Goal: Task Accomplishment & Management: Manage account settings

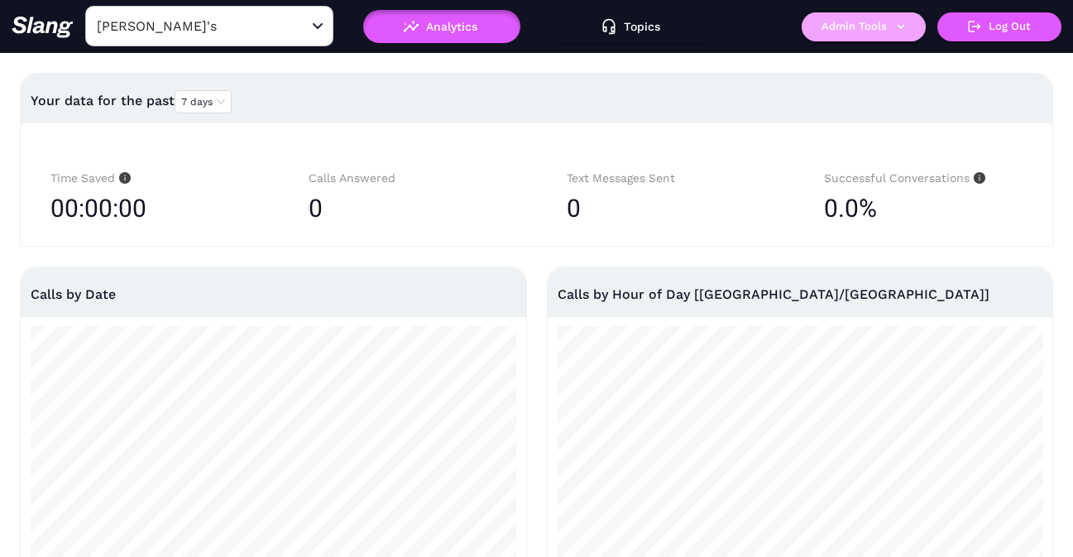
click at [847, 30] on button "Admin Tools" at bounding box center [863, 26] width 124 height 29
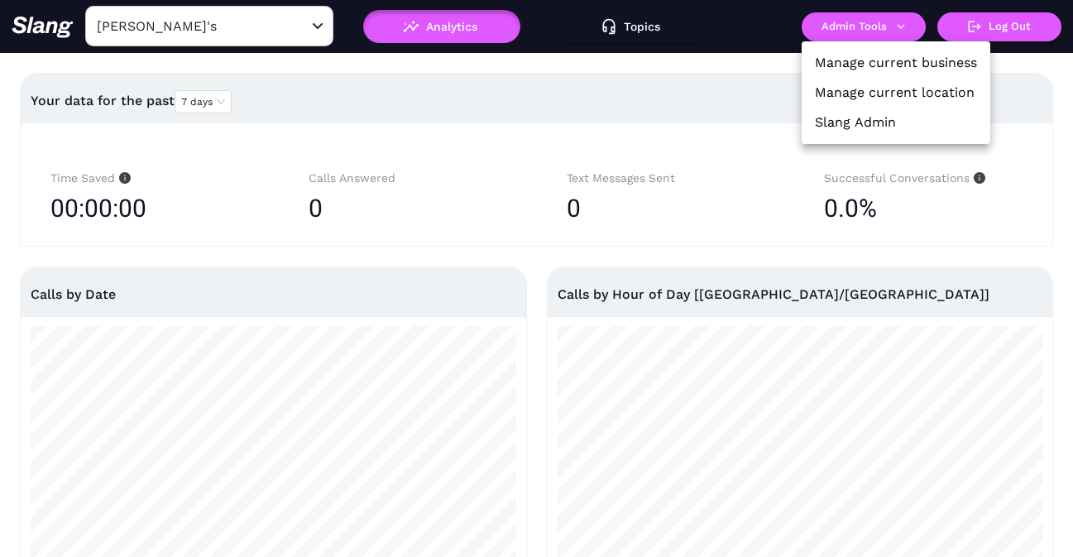
click at [844, 84] on link "Manage current location" at bounding box center [895, 93] width 160 height 20
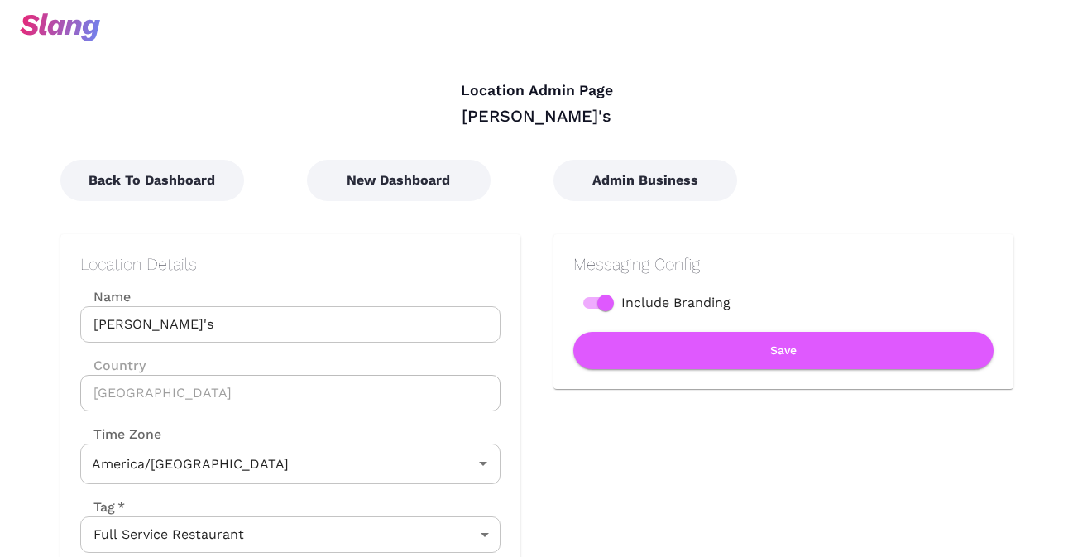
type input "Central Time"
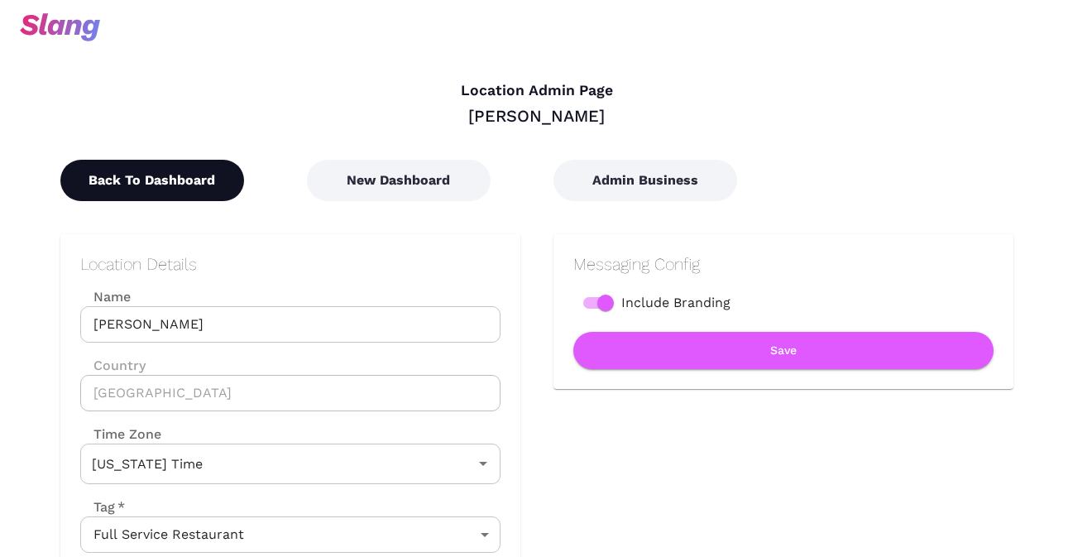
click at [106, 181] on button "Back To Dashboard" at bounding box center [152, 180] width 184 height 41
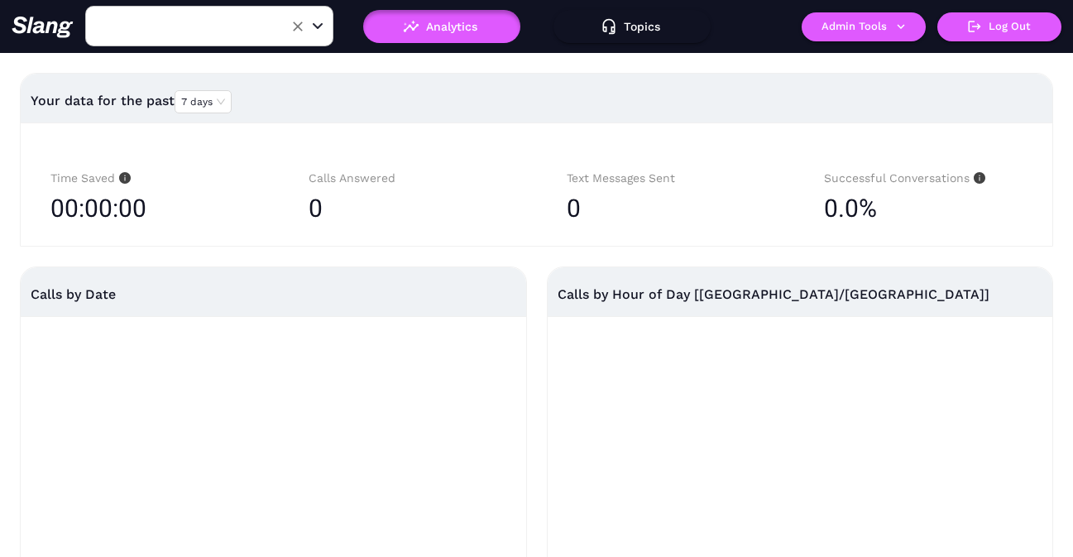
type input "Origen Gilbert"
click at [227, 31] on input "Origen Gilbert" at bounding box center [184, 26] width 182 height 26
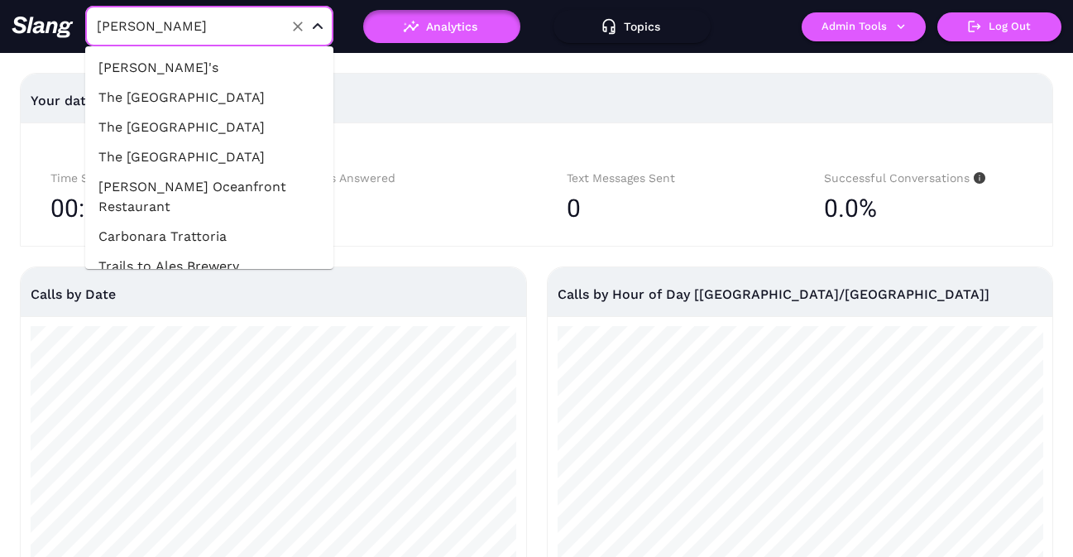
scroll to position [757, 0]
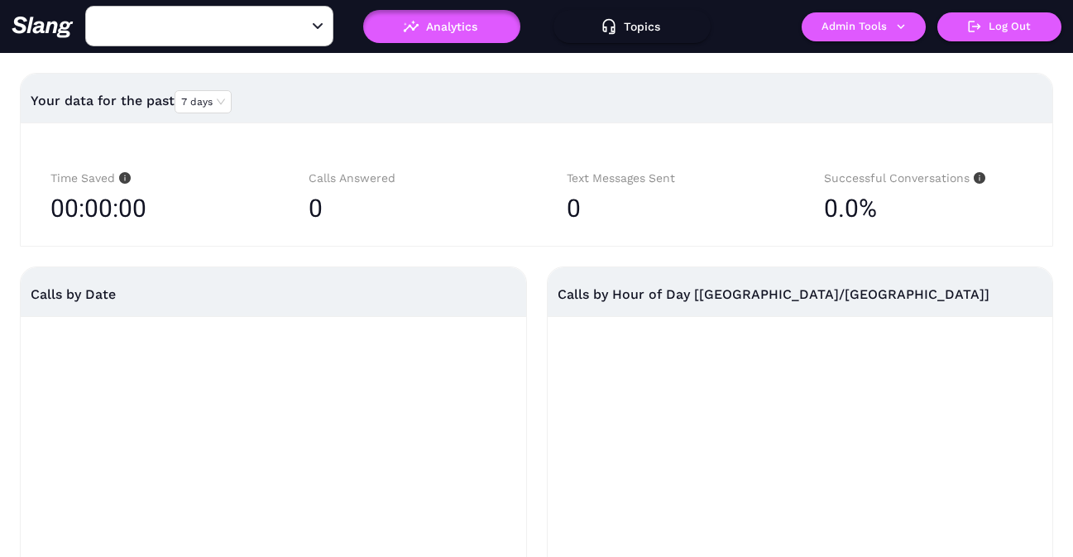
type input "[PERSON_NAME]'s"
click at [883, 34] on button "Admin Tools" at bounding box center [863, 26] width 124 height 29
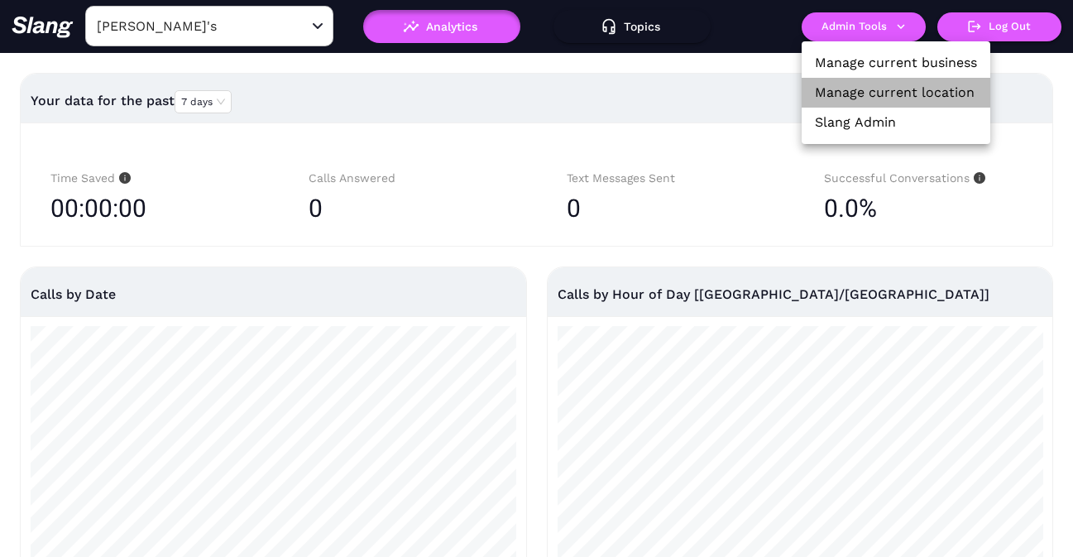
click at [847, 93] on link "Manage current location" at bounding box center [895, 93] width 160 height 20
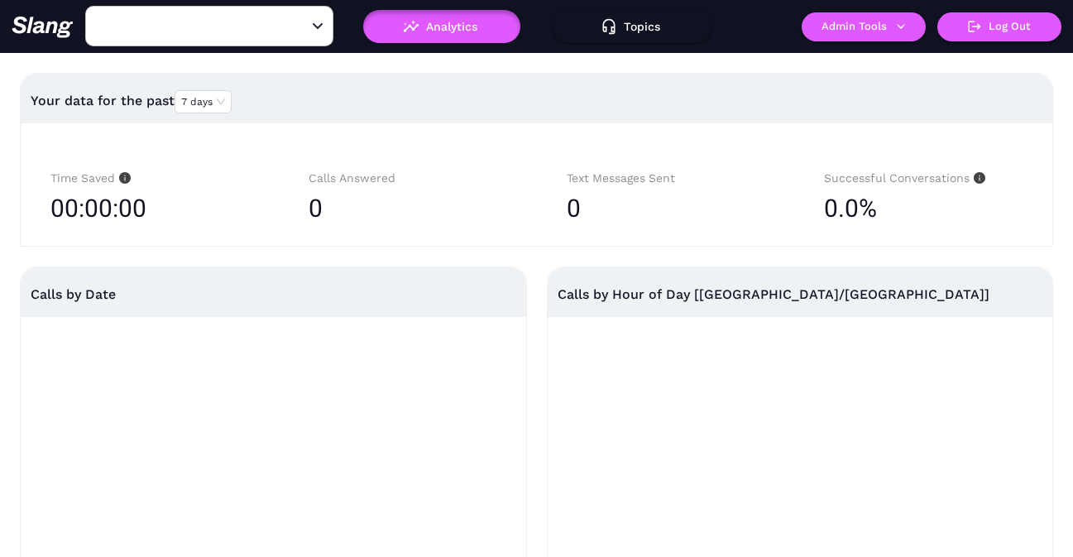
type input "Amelia Gene's"
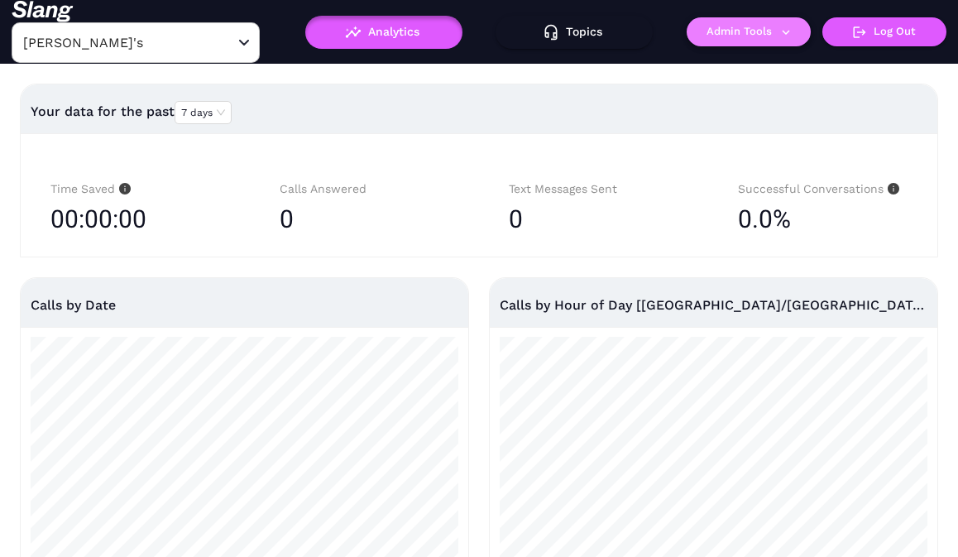
click at [773, 24] on button "Admin Tools" at bounding box center [749, 31] width 124 height 29
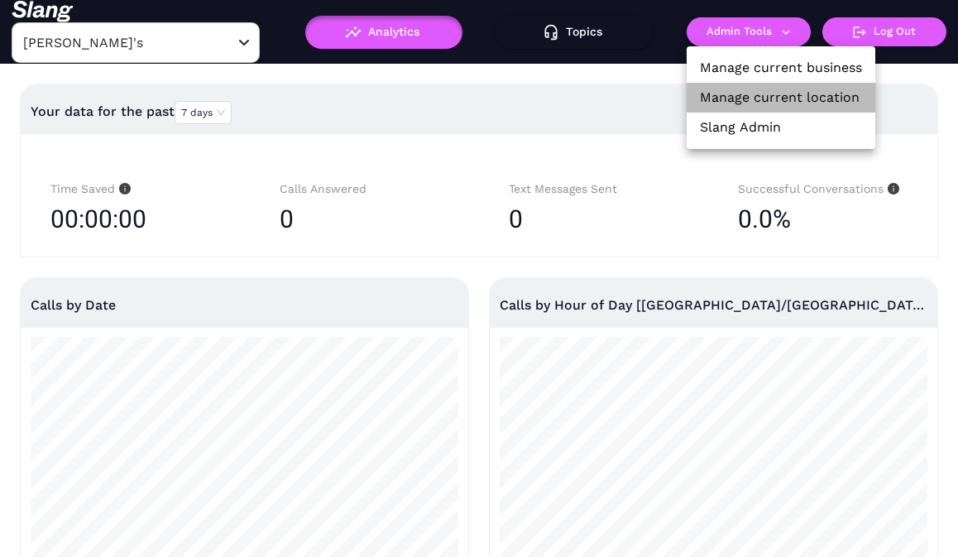
click at [747, 91] on link "Manage current location" at bounding box center [780, 98] width 160 height 20
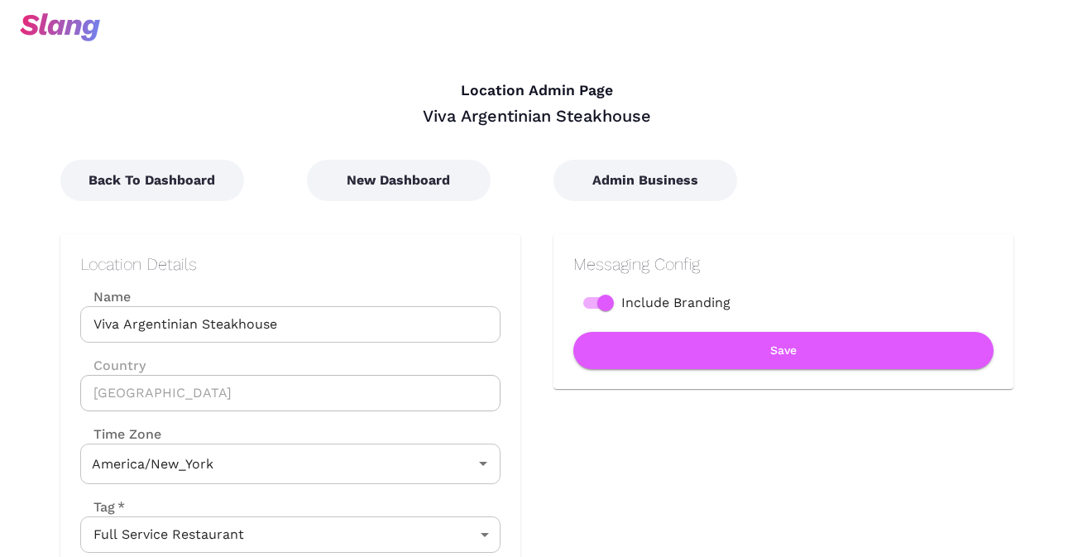
type input "Eastern Time"
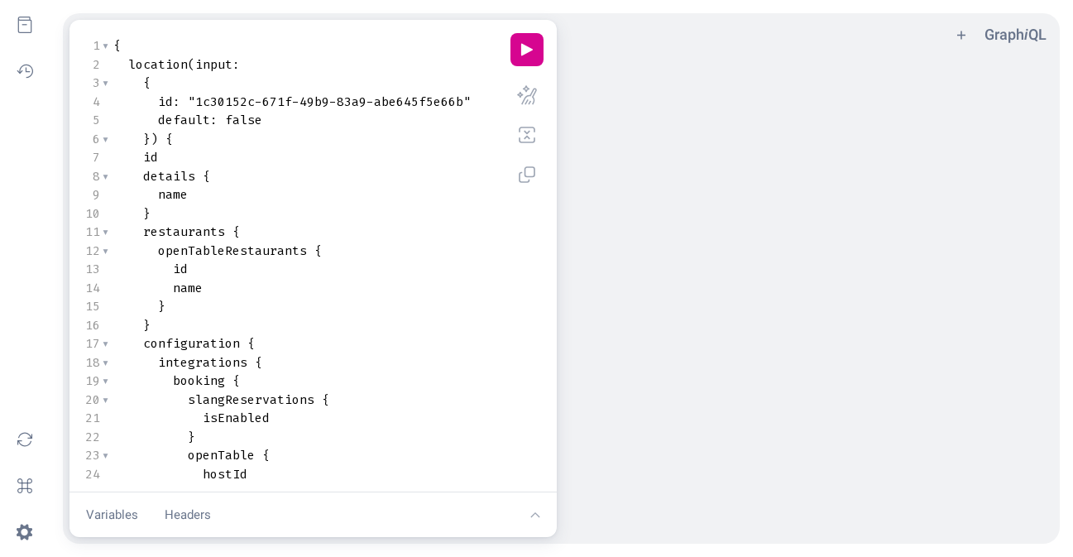
scroll to position [1, 0]
type textarea "1c30152c-671f-49b9-83a9-abe645f5e66b"
drag, startPoint x: 196, startPoint y: 102, endPoint x: 463, endPoint y: 102, distance: 267.2
click at [463, 102] on span ""1c30152c-671f-49b9-83a9-abe645f5e66b"" at bounding box center [329, 101] width 283 height 17
click at [529, 45] on button "play icon" at bounding box center [526, 49] width 33 height 33
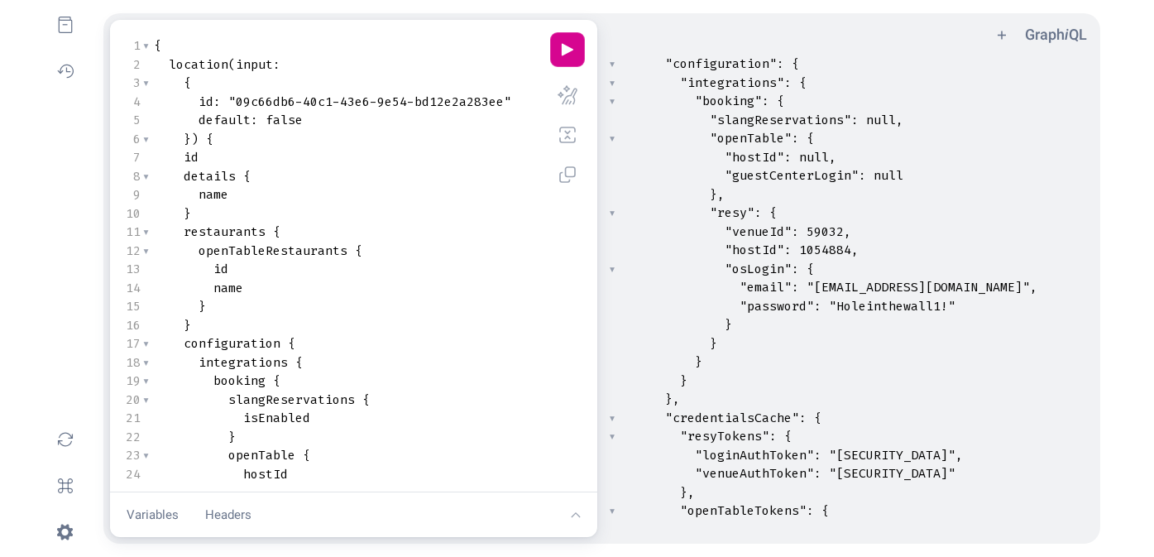
scroll to position [192, 0]
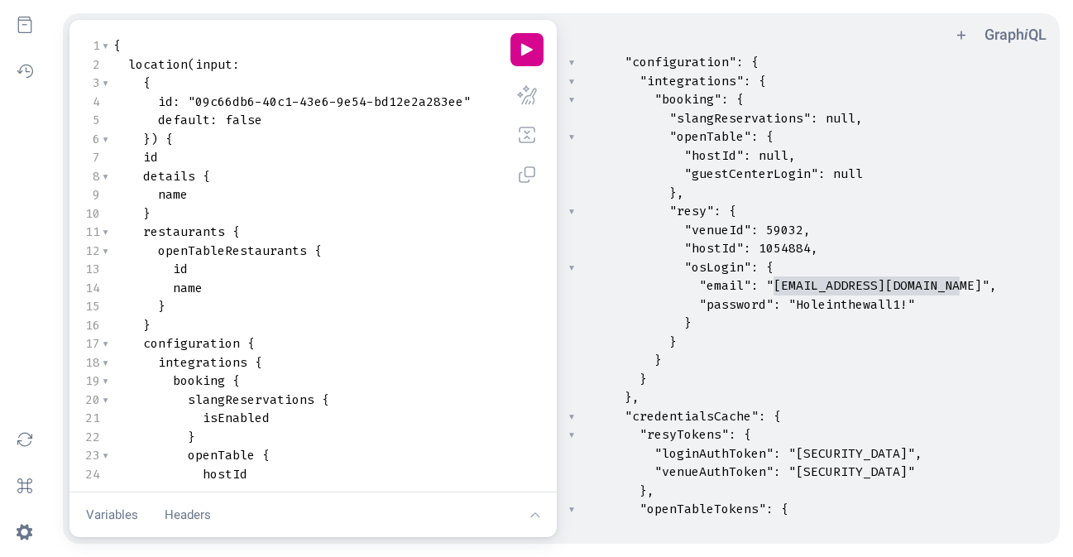
type textarea "parchedhg.slangai@gmail.com"
drag, startPoint x: 775, startPoint y: 285, endPoint x: 973, endPoint y: 282, distance: 197.7
click at [974, 282] on span ""parchedhg.slangai@gmail.com"" at bounding box center [877, 285] width 223 height 17
type textarea "Holeinthewall1!"
drag, startPoint x: 797, startPoint y: 304, endPoint x: 907, endPoint y: 303, distance: 109.2
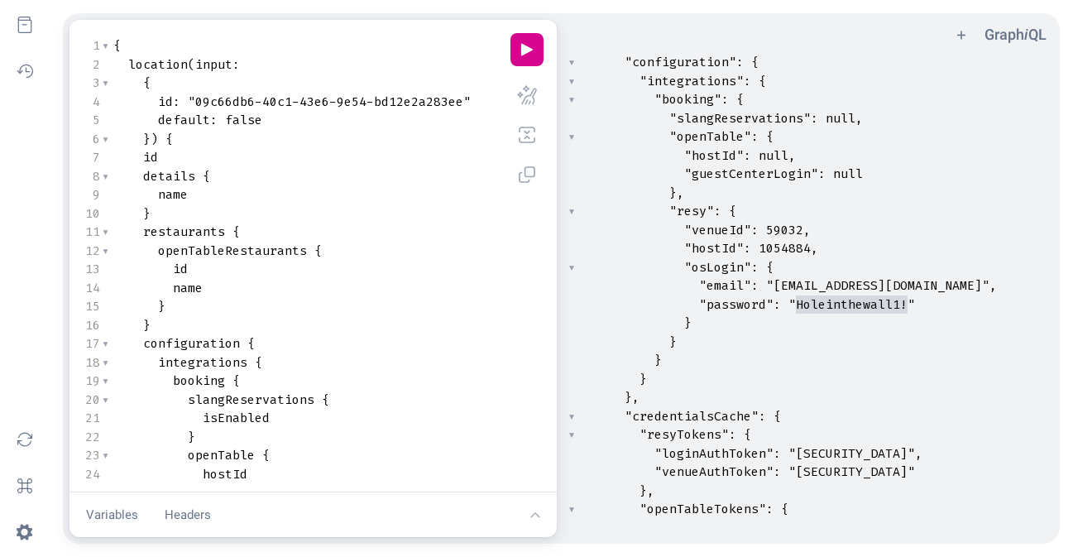
click at [907, 303] on span ""Holeinthewall1!"" at bounding box center [851, 304] width 127 height 17
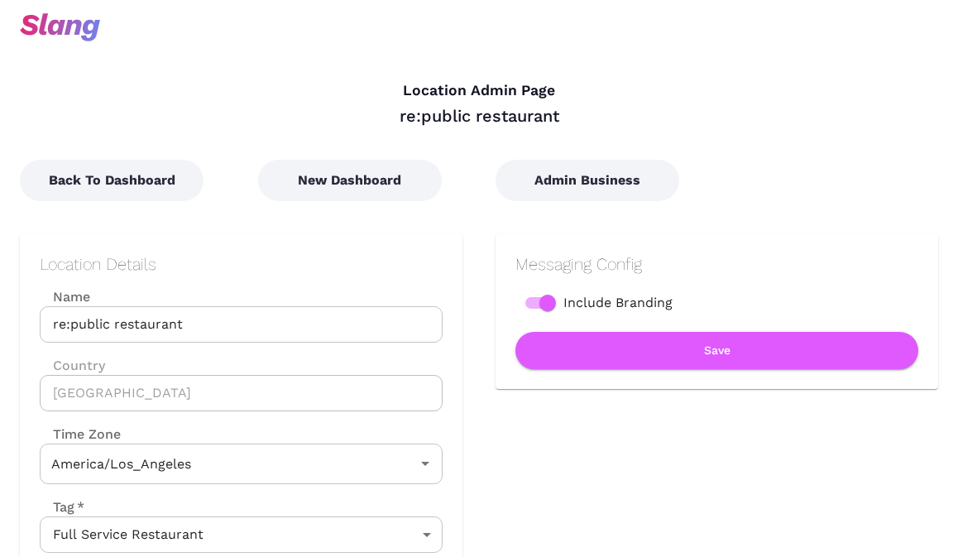
type input "Pacific Time"
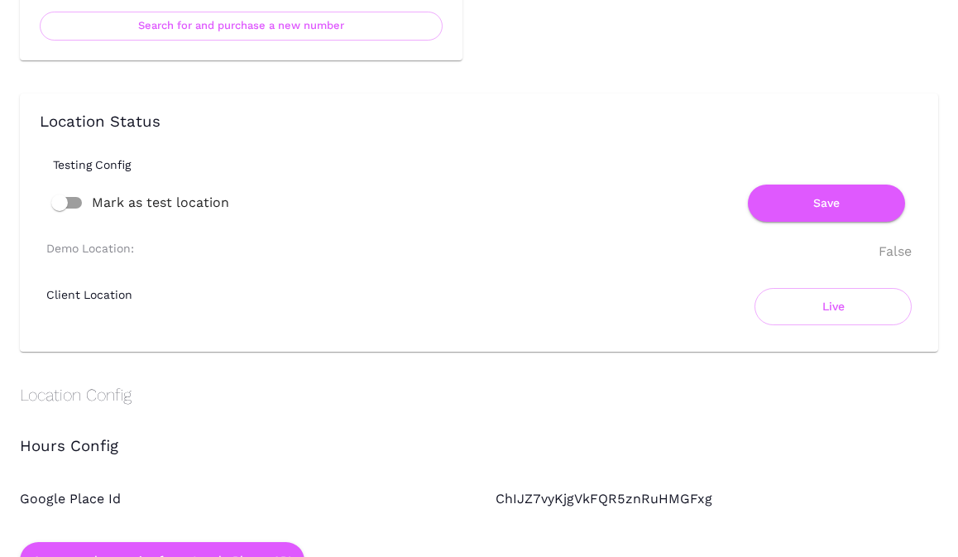
scroll to position [1175, 0]
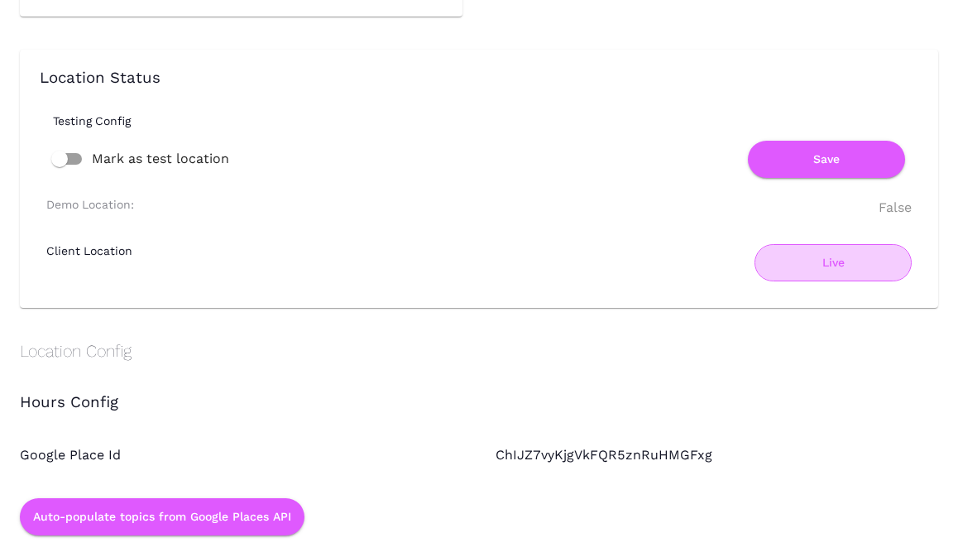
click at [834, 266] on button "Live" at bounding box center [832, 262] width 157 height 37
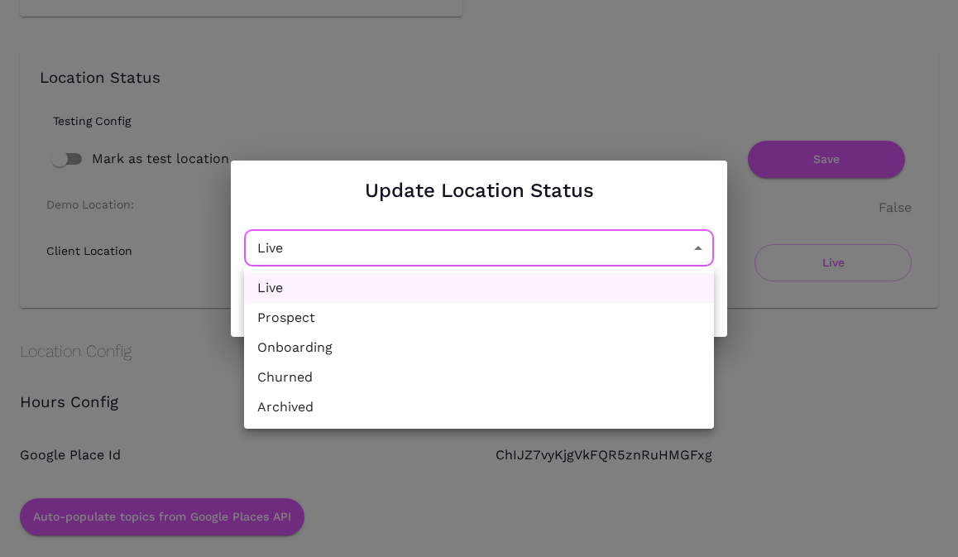
click at [583, 68] on div at bounding box center [479, 278] width 958 height 557
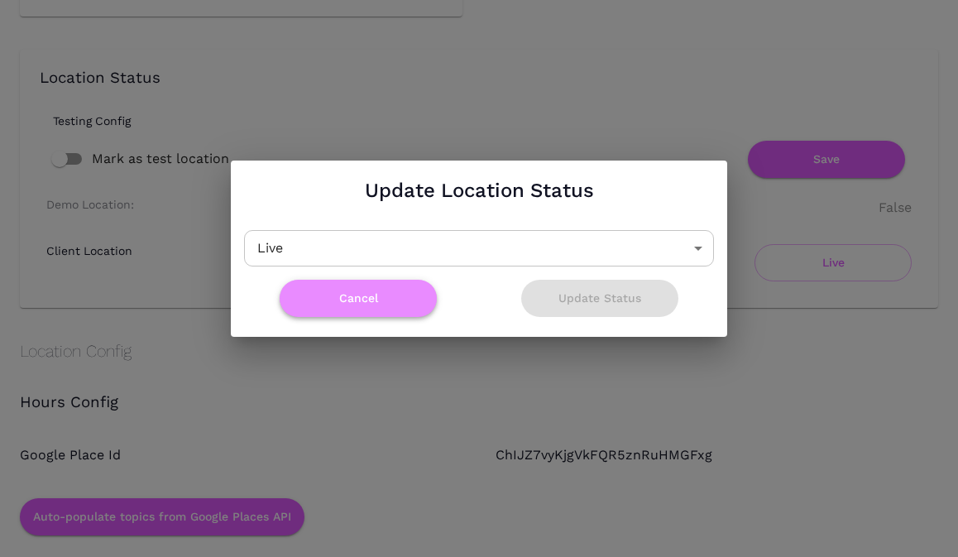
click at [385, 299] on button "Cancel" at bounding box center [358, 298] width 157 height 37
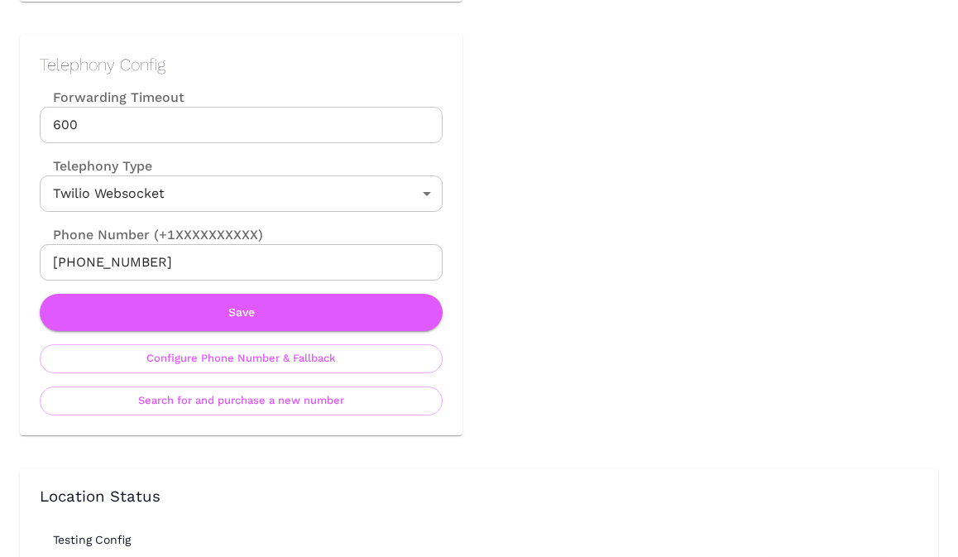
scroll to position [750, 0]
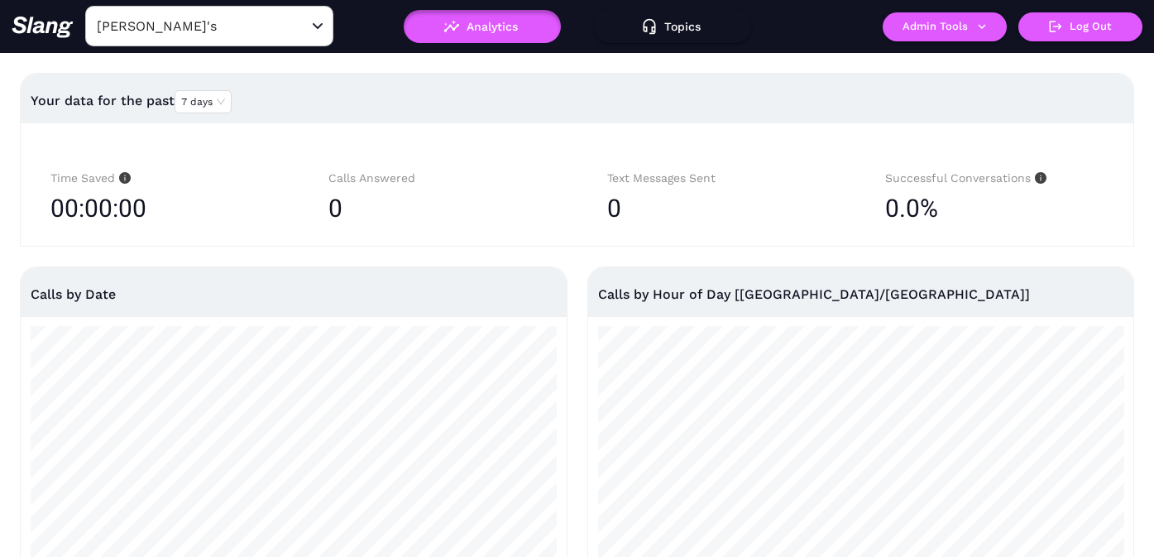
click at [252, 30] on input "[PERSON_NAME]'s" at bounding box center [184, 26] width 182 height 26
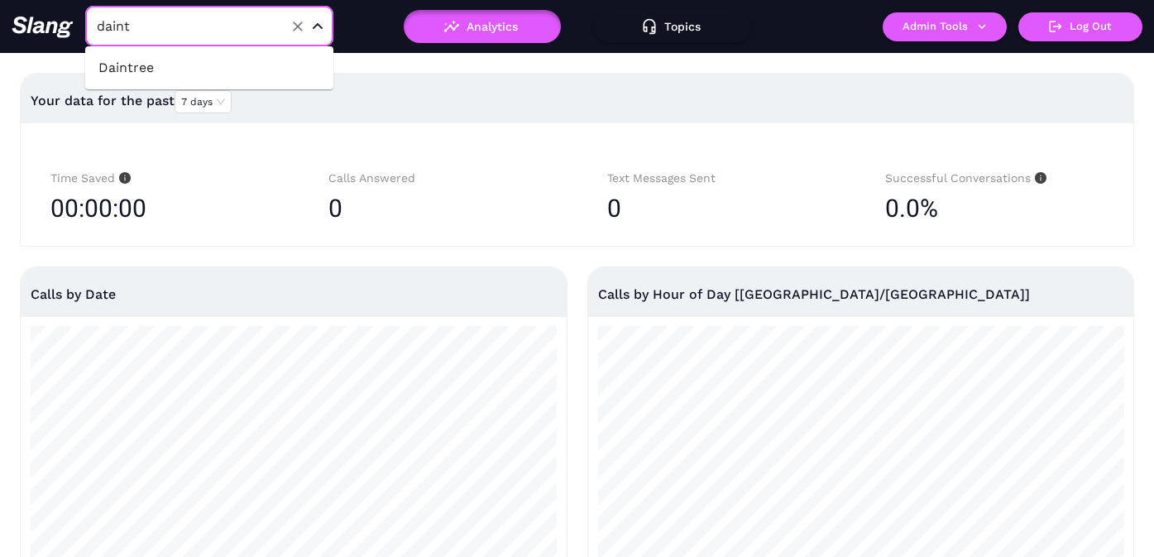
type input "daintr"
click at [250, 65] on li "Daintree" at bounding box center [209, 68] width 248 height 30
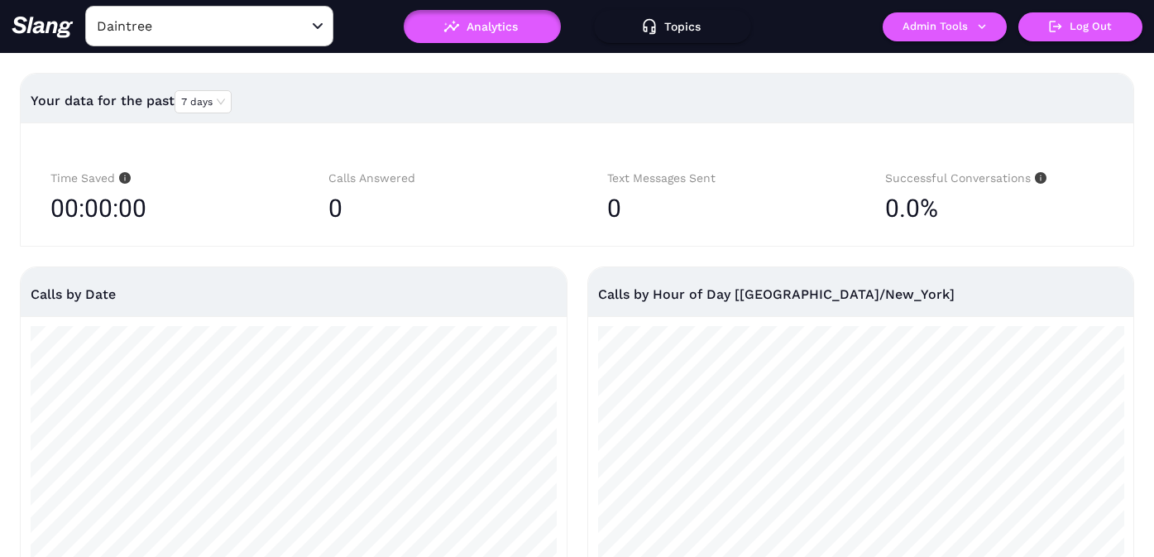
click at [942, 33] on button "Admin Tools" at bounding box center [945, 26] width 124 height 29
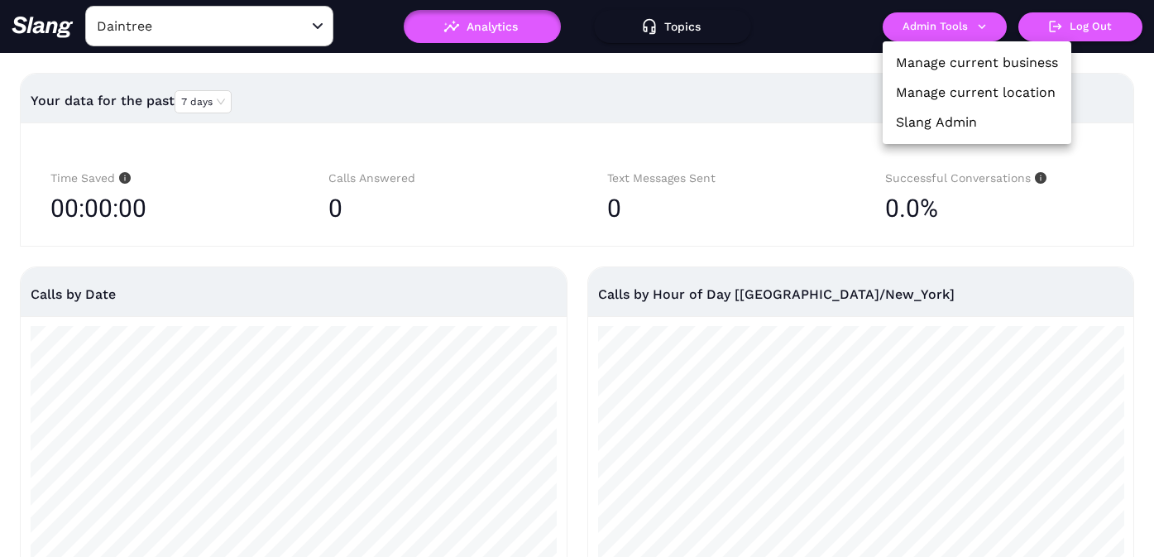
click at [940, 84] on link "Manage current location" at bounding box center [976, 93] width 160 height 20
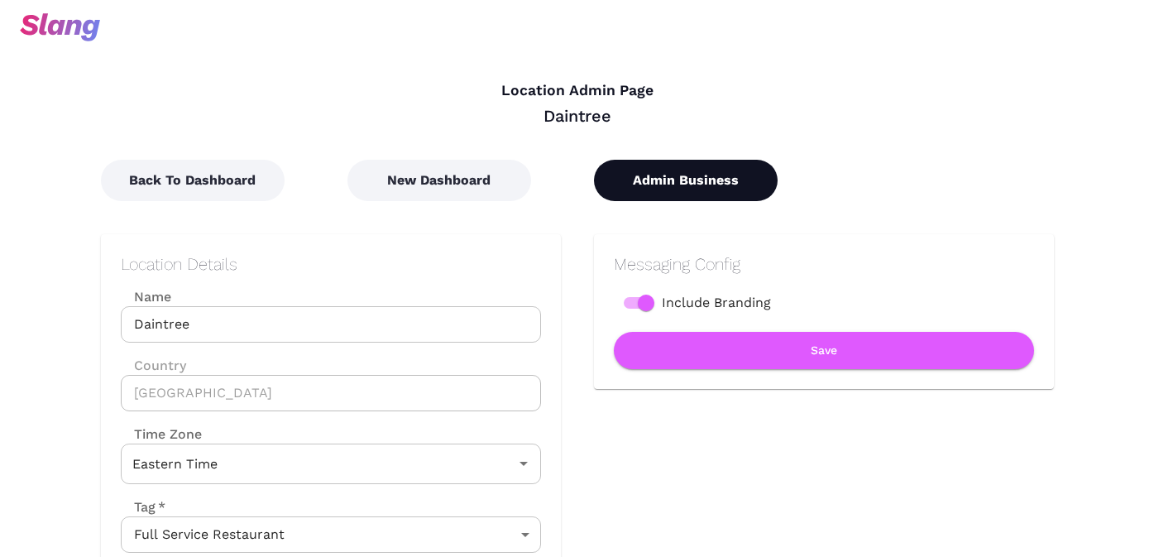
click at [667, 177] on button "Admin Business" at bounding box center [686, 180] width 184 height 41
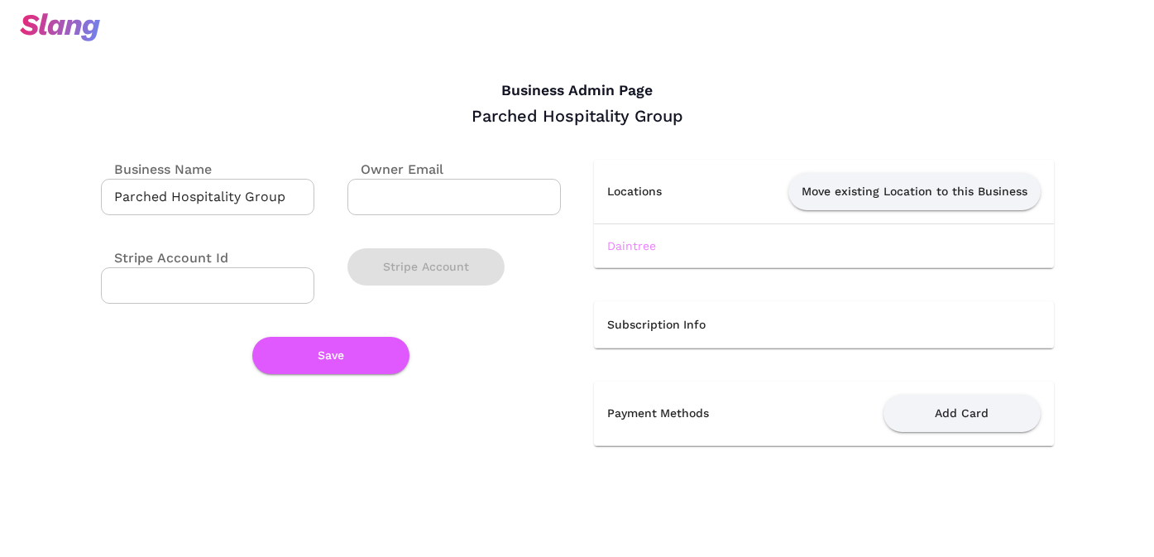
click at [620, 244] on link "Daintree" at bounding box center [631, 245] width 49 height 13
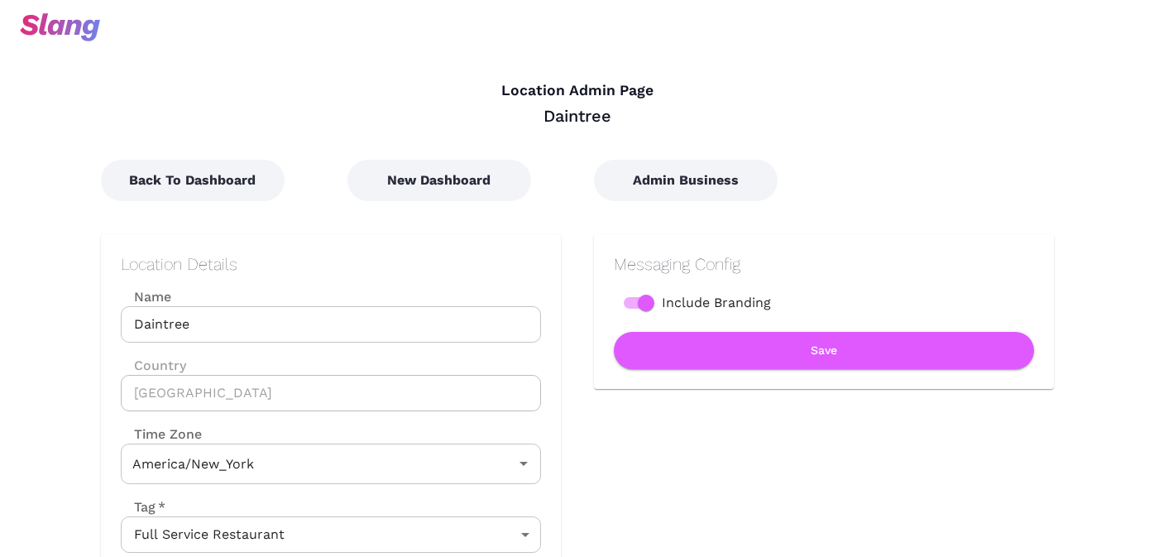
type input "Eastern Time"
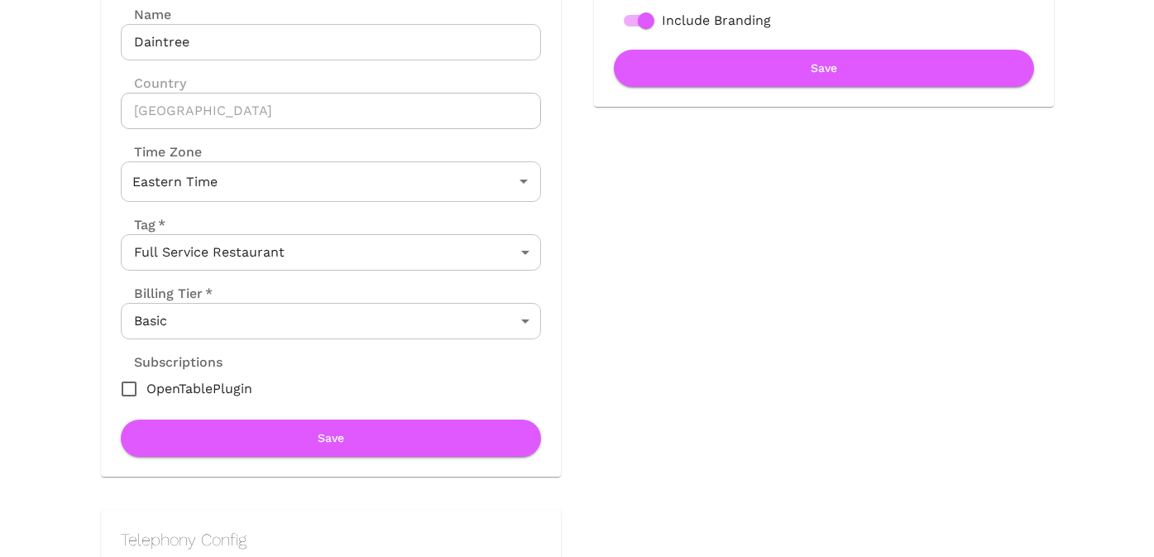
scroll to position [314, 0]
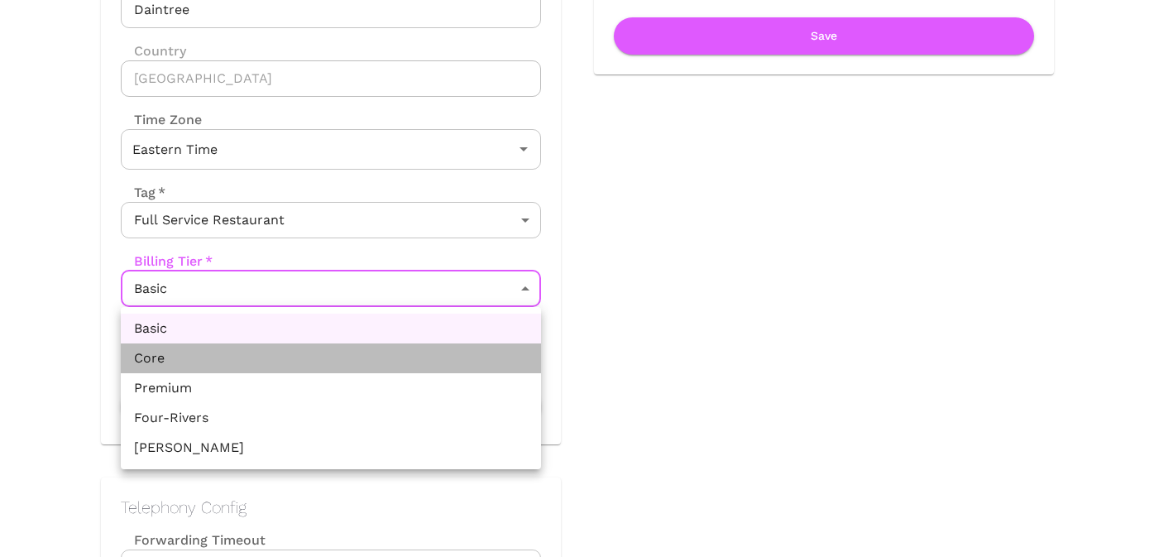
click at [294, 351] on li "Core" at bounding box center [331, 358] width 420 height 30
type input "Core"
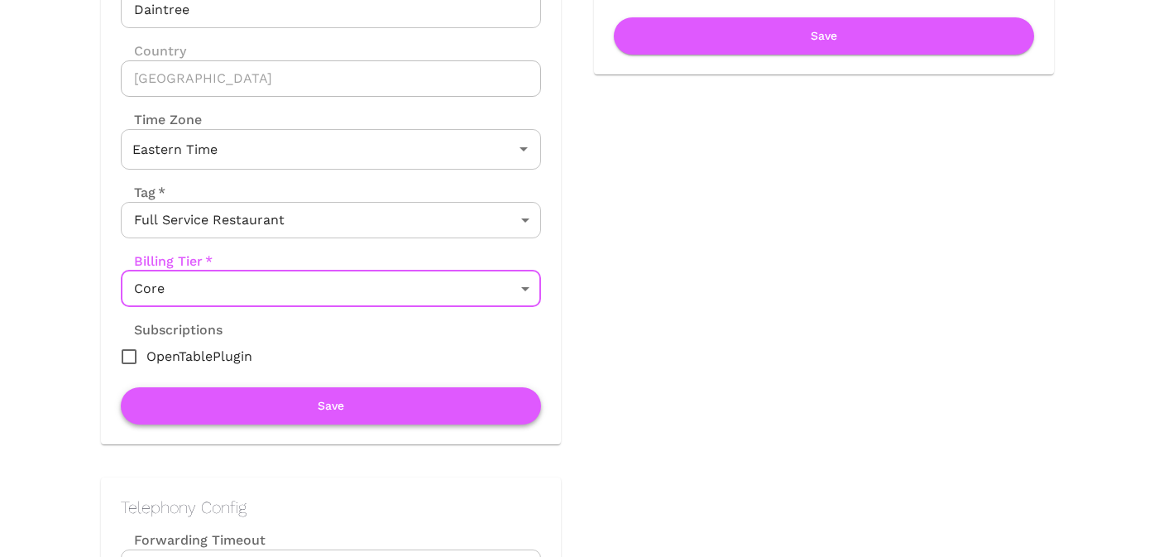
click at [308, 402] on button "Save" at bounding box center [331, 405] width 420 height 37
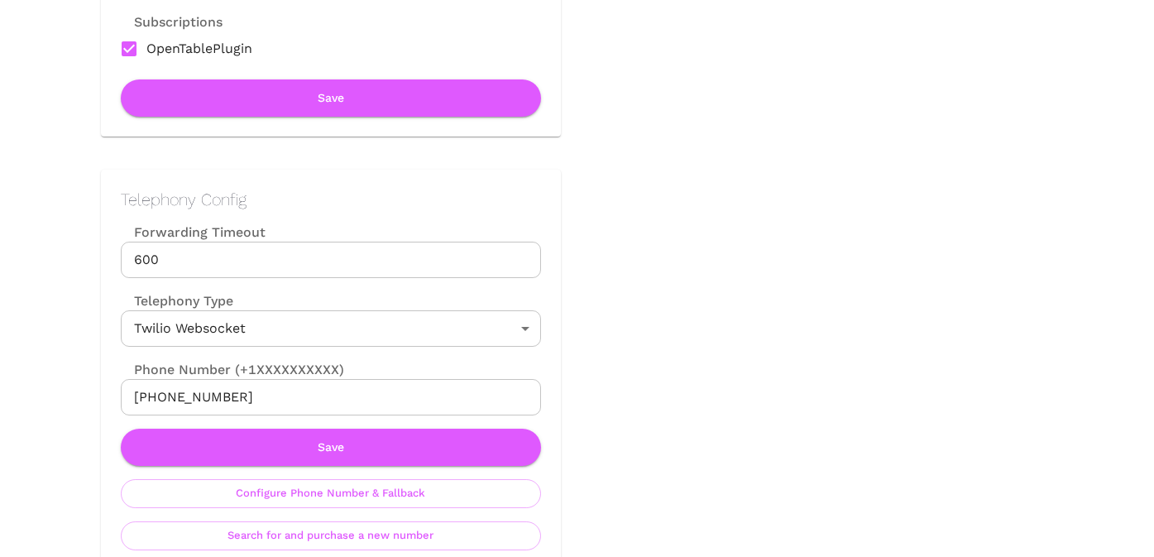
scroll to position [0, 0]
